Goal: Task Accomplishment & Management: Manage account settings

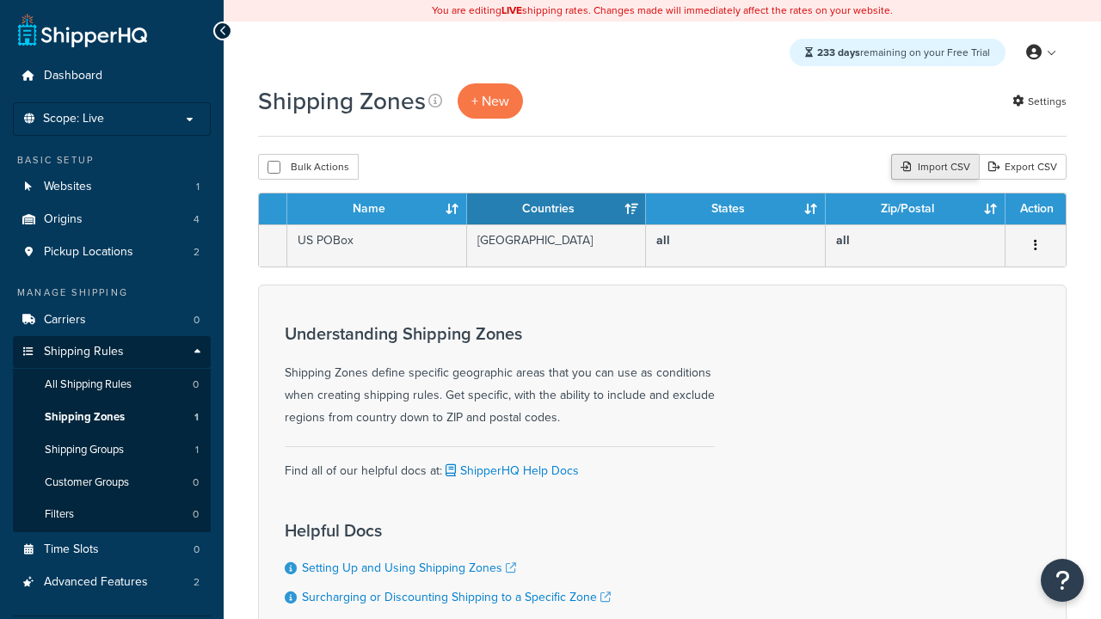
click at [932, 168] on div "Import CSV" at bounding box center [935, 167] width 88 height 26
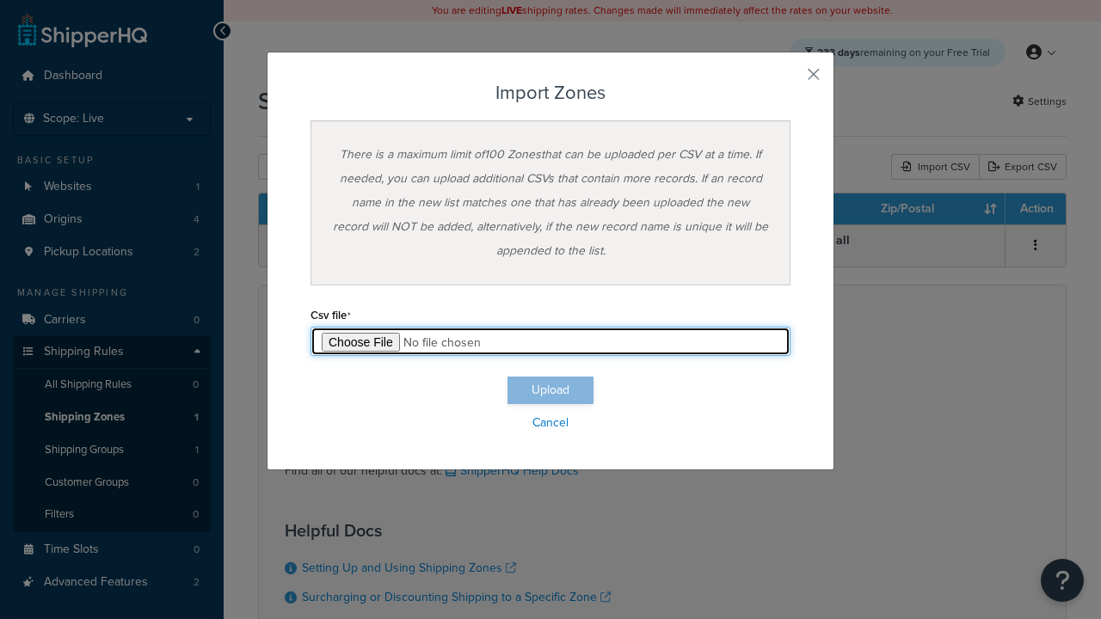
click at [550, 341] on input "file" at bounding box center [550, 341] width 480 height 29
type input "C:\fakepath\importZonesFailure.csv"
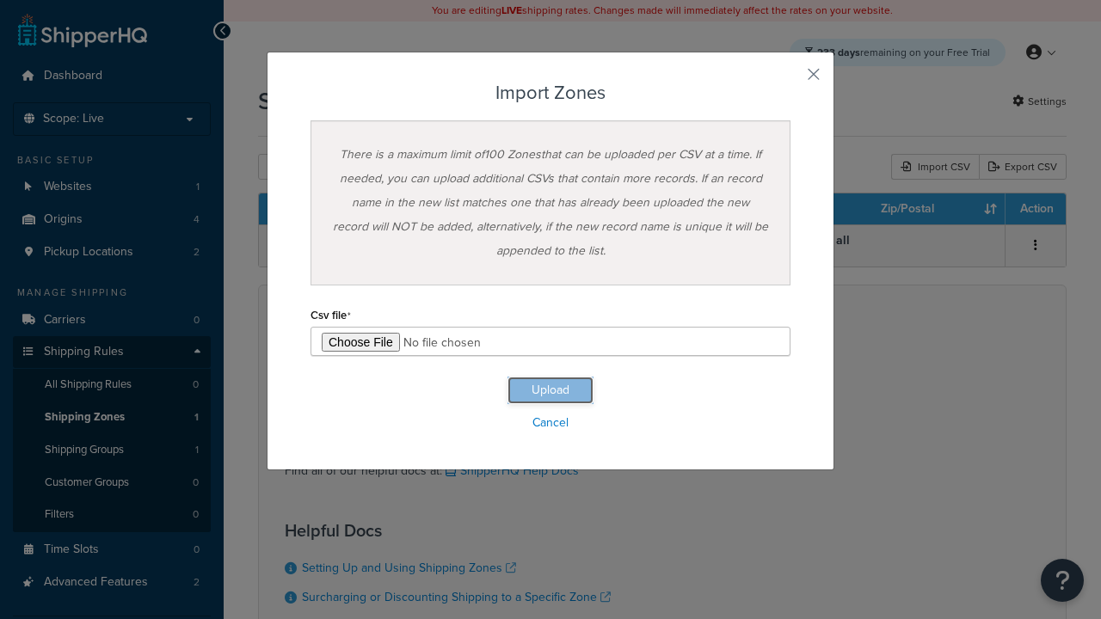
click at [550, 390] on button "Upload" at bounding box center [550, 391] width 86 height 28
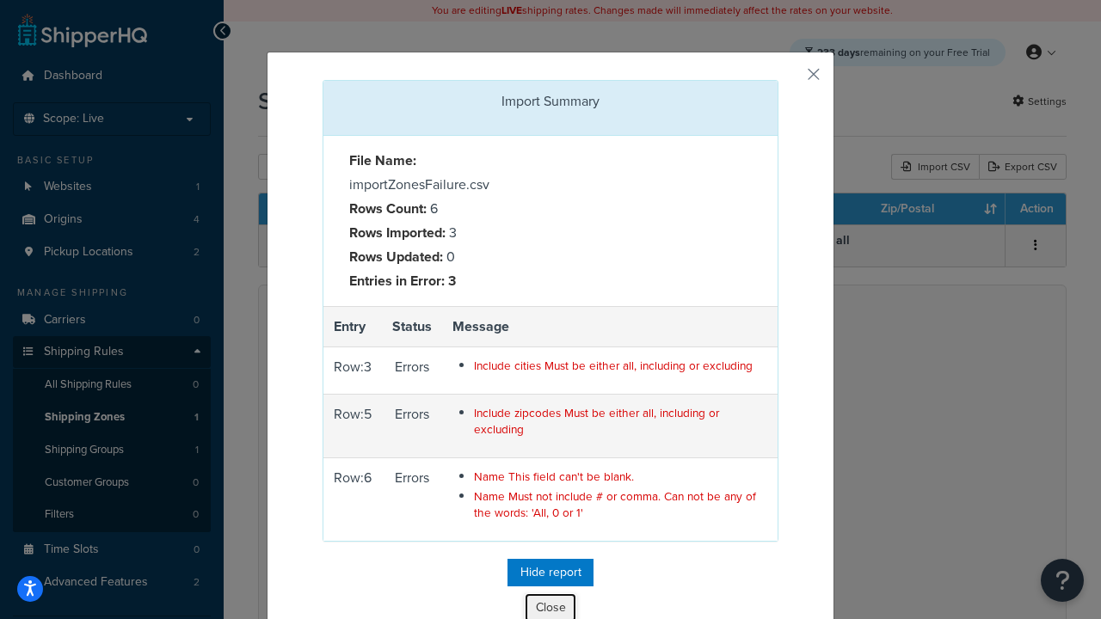
click at [550, 605] on button "Close" at bounding box center [551, 607] width 52 height 29
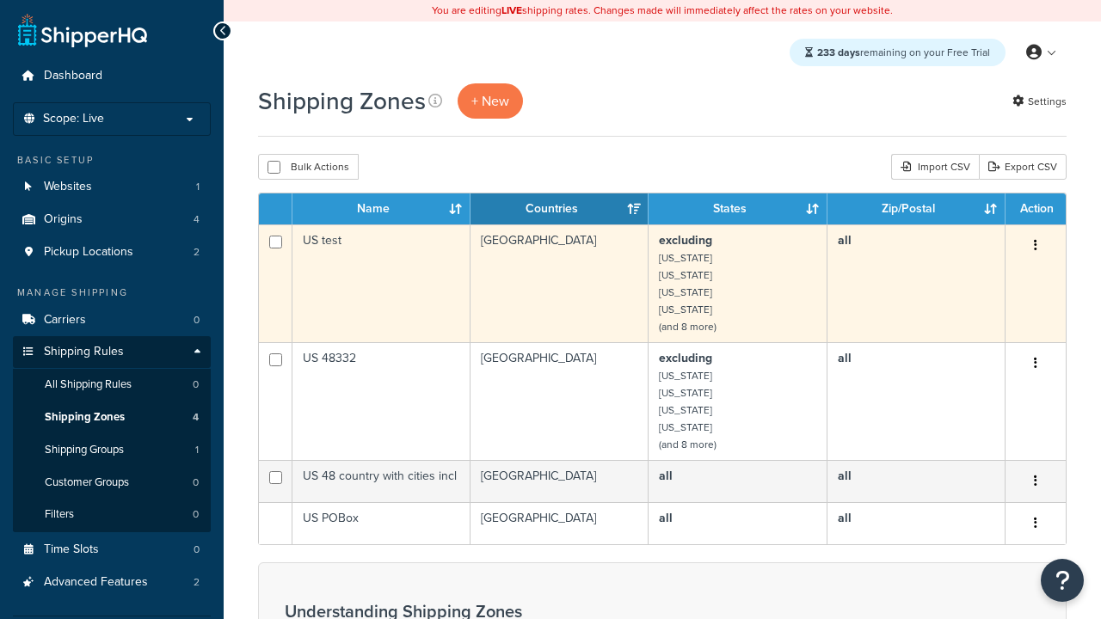
click at [1035, 247] on icon "button" at bounding box center [1035, 245] width 3 height 12
click at [0, 0] on link "Delete" at bounding box center [0, 0] width 0 height 0
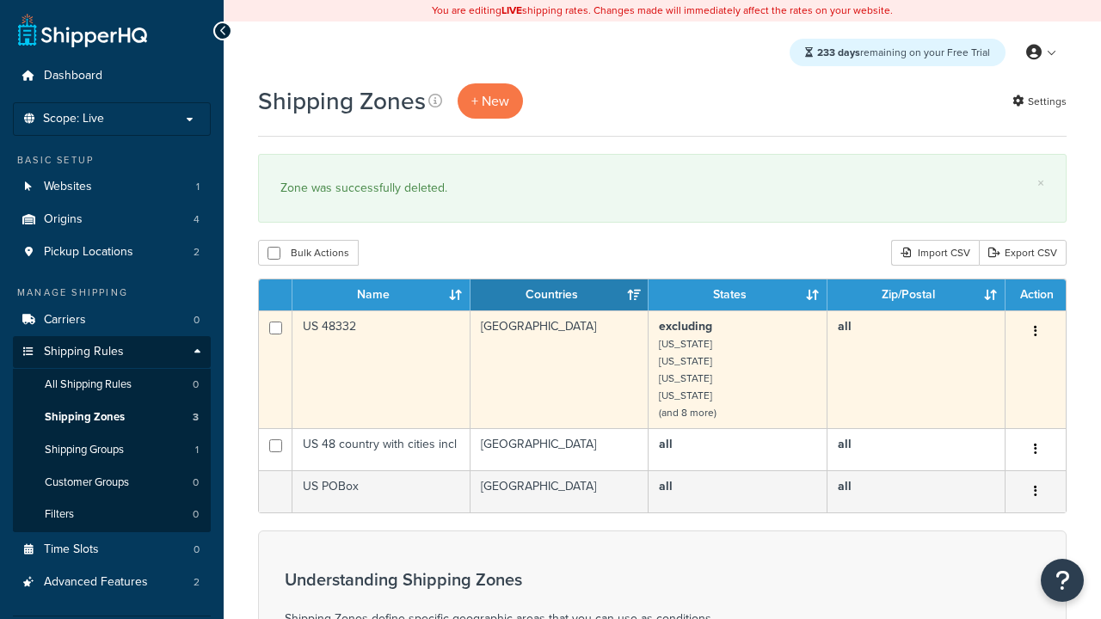
click at [1035, 333] on icon "button" at bounding box center [1035, 331] width 3 height 12
click at [0, 0] on link "Delete" at bounding box center [0, 0] width 0 height 0
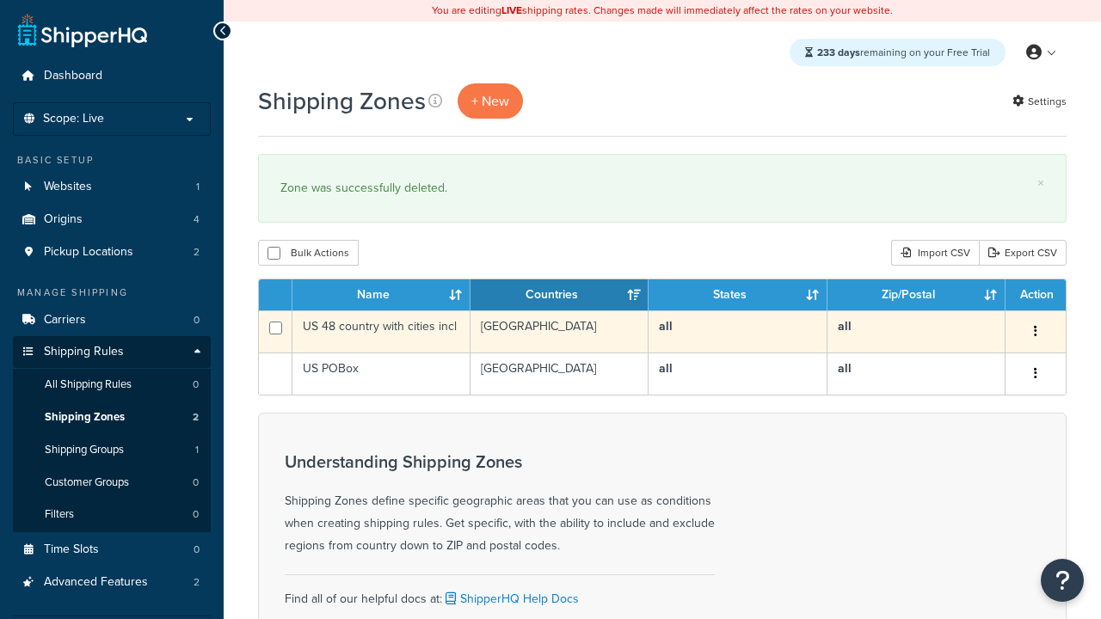
click at [1035, 333] on icon "button" at bounding box center [1035, 331] width 3 height 12
click at [0, 0] on link "Delete" at bounding box center [0, 0] width 0 height 0
